Goal: Transaction & Acquisition: Purchase product/service

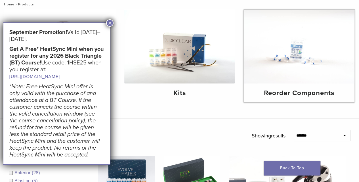
scroll to position [76, 0]
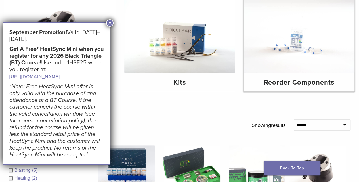
click at [304, 48] on img at bounding box center [299, 36] width 111 height 74
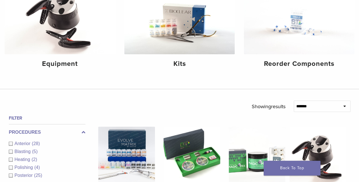
scroll to position [139, 0]
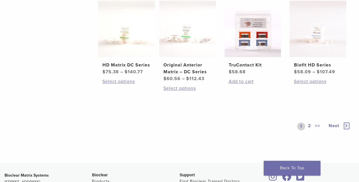
scroll to position [360, 0]
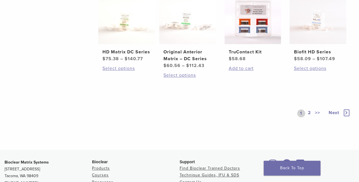
click at [333, 113] on span "Next" at bounding box center [334, 113] width 11 height 6
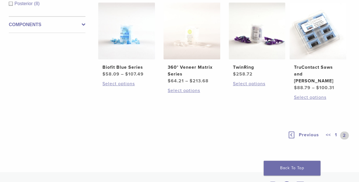
scroll to position [78, 0]
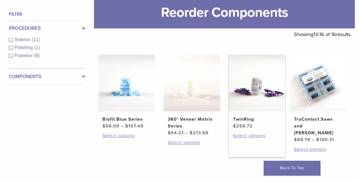
click at [257, 94] on img at bounding box center [257, 83] width 57 height 57
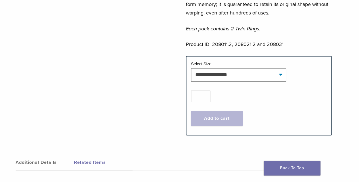
scroll to position [189, 0]
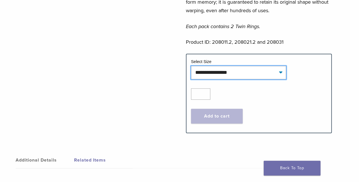
click at [281, 74] on select "**********" at bounding box center [238, 72] width 95 height 13
click at [191, 66] on select "**********" at bounding box center [238, 72] width 95 height 13
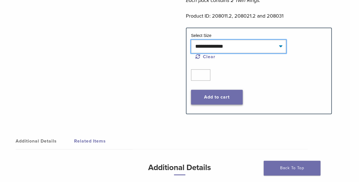
scroll to position [227, 0]
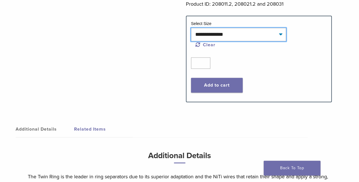
click at [284, 34] on select "**********" at bounding box center [238, 34] width 95 height 13
select select "********"
click at [191, 28] on select "**********" at bounding box center [238, 34] width 95 height 13
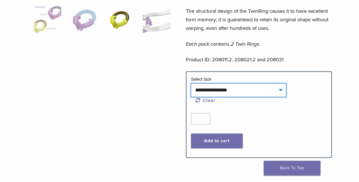
scroll to position [151, 0]
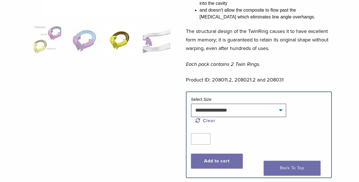
click at [251, 55] on div "The TwinRing is designed for use in sectional Class II matrix adaptation and ca…" at bounding box center [259, 14] width 146 height 155
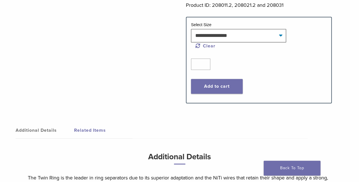
scroll to position [227, 0]
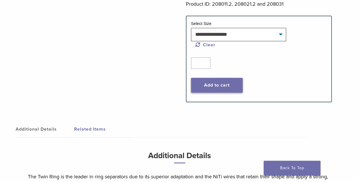
click at [219, 85] on button "Add to cart" at bounding box center [217, 85] width 52 height 15
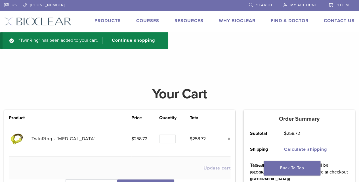
click at [110, 19] on link "Products" at bounding box center [108, 21] width 26 height 6
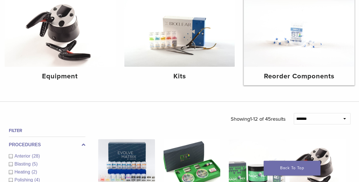
scroll to position [95, 0]
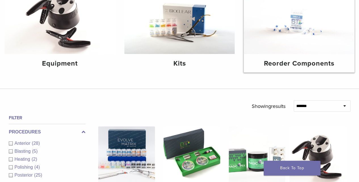
click at [298, 36] on img at bounding box center [299, 17] width 111 height 74
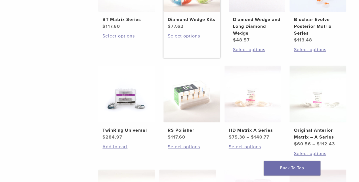
scroll to position [227, 0]
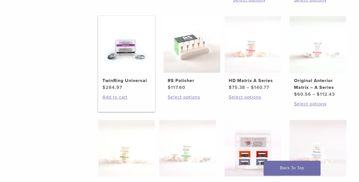
click at [125, 47] on img at bounding box center [126, 44] width 57 height 57
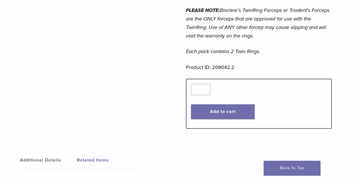
scroll to position [322, 0]
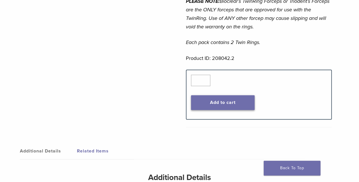
click at [219, 103] on button "Add to cart" at bounding box center [223, 102] width 64 height 15
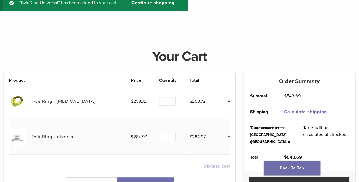
scroll to position [38, 0]
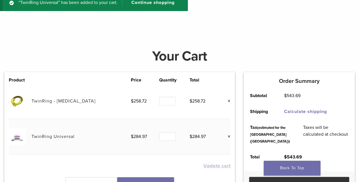
click at [229, 101] on link "×" at bounding box center [226, 100] width 7 height 7
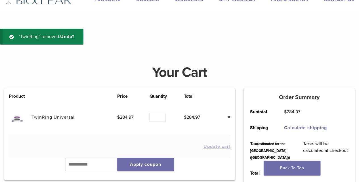
scroll to position [0, 0]
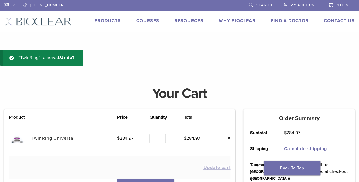
click at [110, 20] on link "Products" at bounding box center [108, 21] width 26 height 6
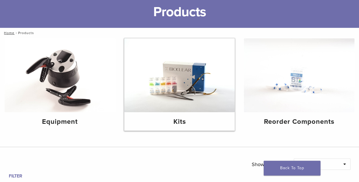
scroll to position [38, 0]
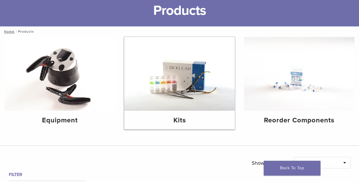
click at [183, 74] on img at bounding box center [179, 74] width 111 height 74
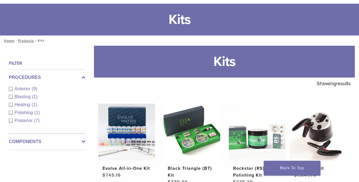
scroll to position [19, 0]
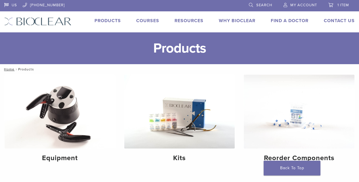
scroll to position [38, 0]
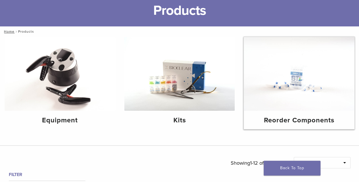
click at [307, 103] on img at bounding box center [299, 74] width 111 height 74
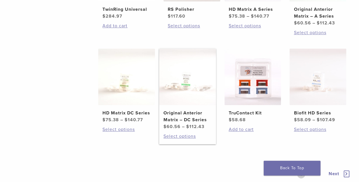
scroll to position [265, 0]
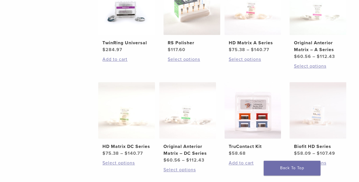
click at [140, 80] on ul "BT Matrix Series $ 117.60 Select options This product has multiple variants. Th…" at bounding box center [225, 26] width 270 height 318
click at [69, 75] on div "Filter Procedures Anterior (11) Polishing (1) Posterior (8) Components Matrix B…" at bounding box center [44, 28] width 81 height 409
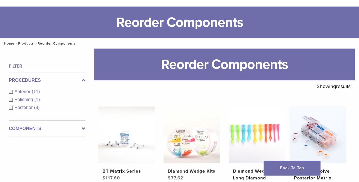
scroll to position [0, 0]
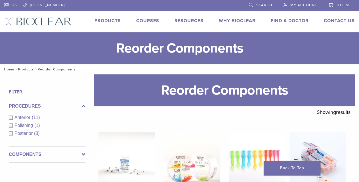
click at [341, 4] on span "1 item" at bounding box center [344, 5] width 12 height 5
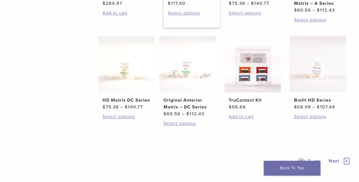
scroll to position [341, 0]
